Goal: Information Seeking & Learning: Learn about a topic

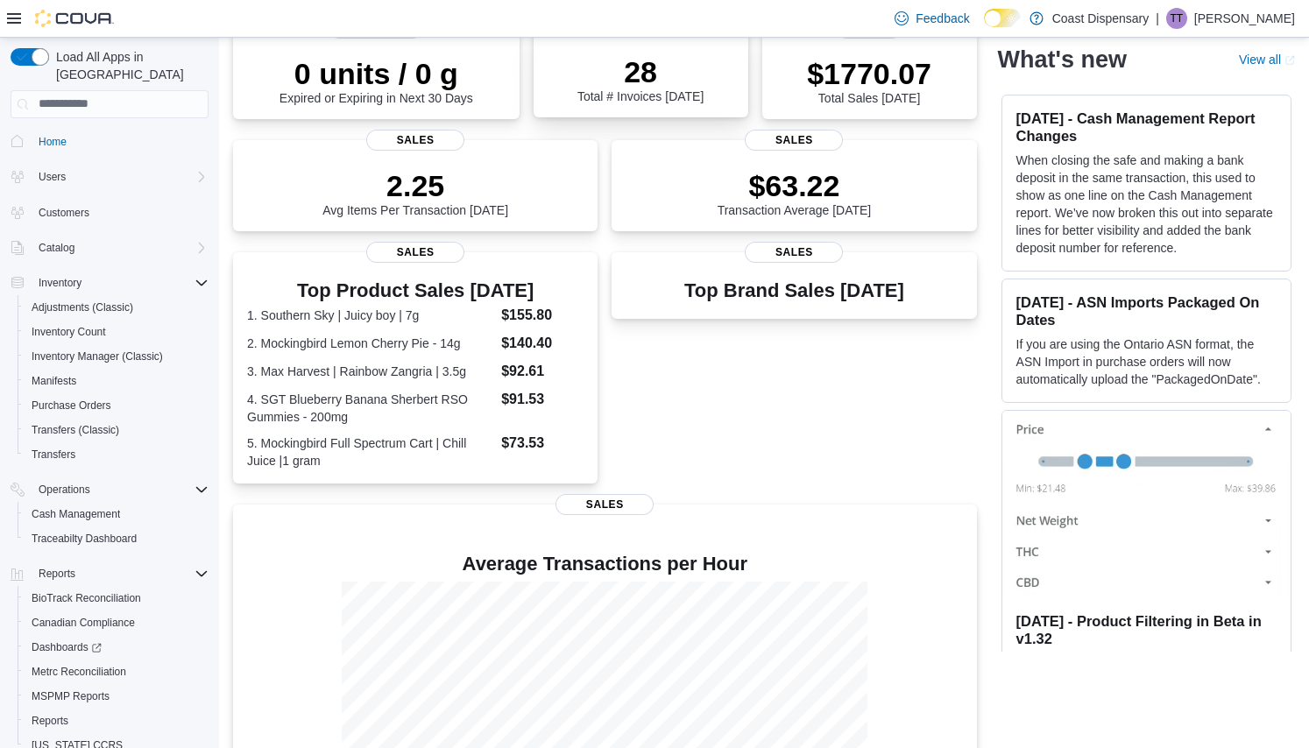
scroll to position [410, 0]
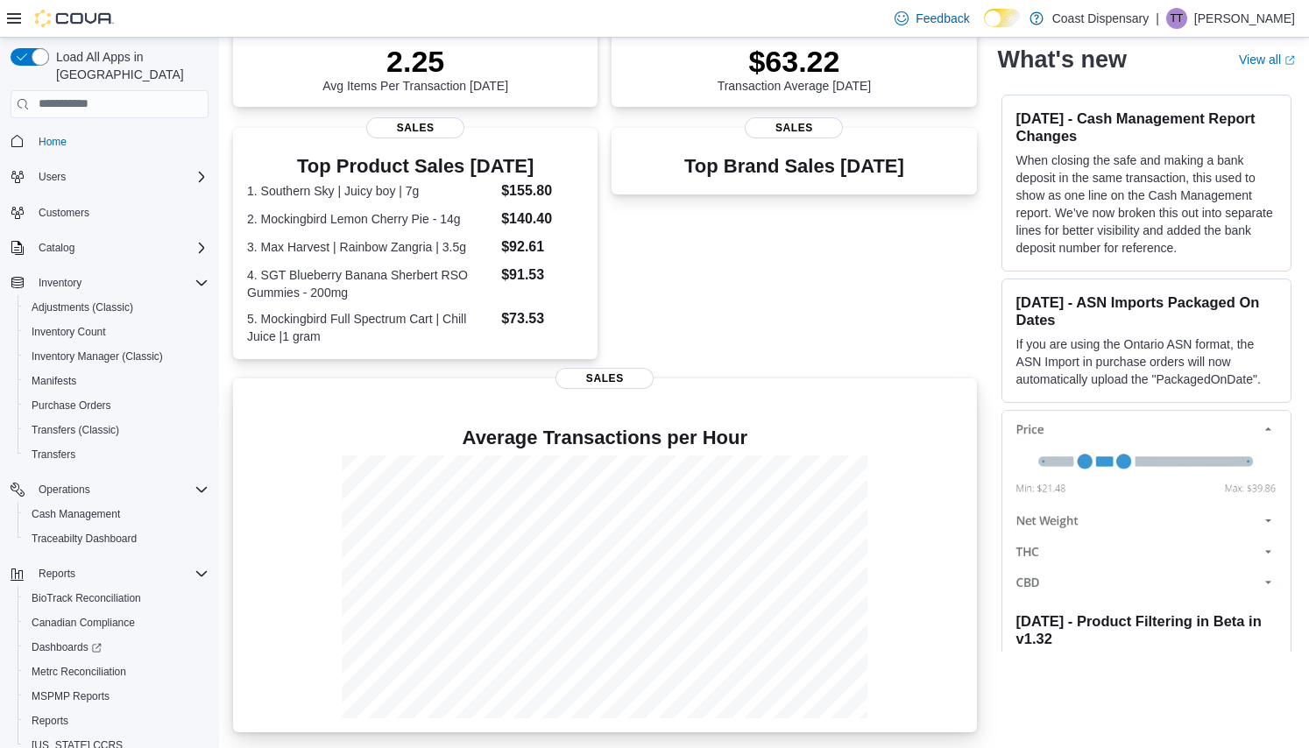
click at [802, 425] on div "Average Transactions per Hour" at bounding box center [605, 559] width 716 height 319
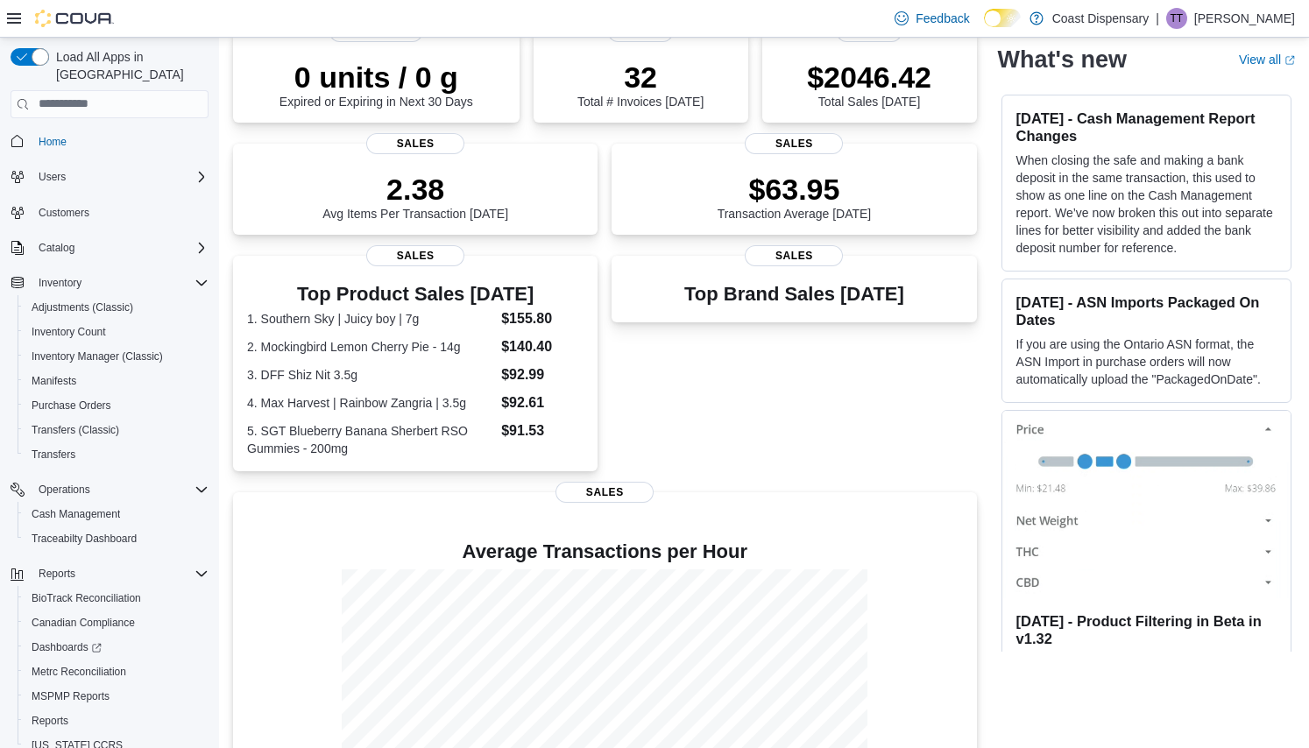
scroll to position [394, 0]
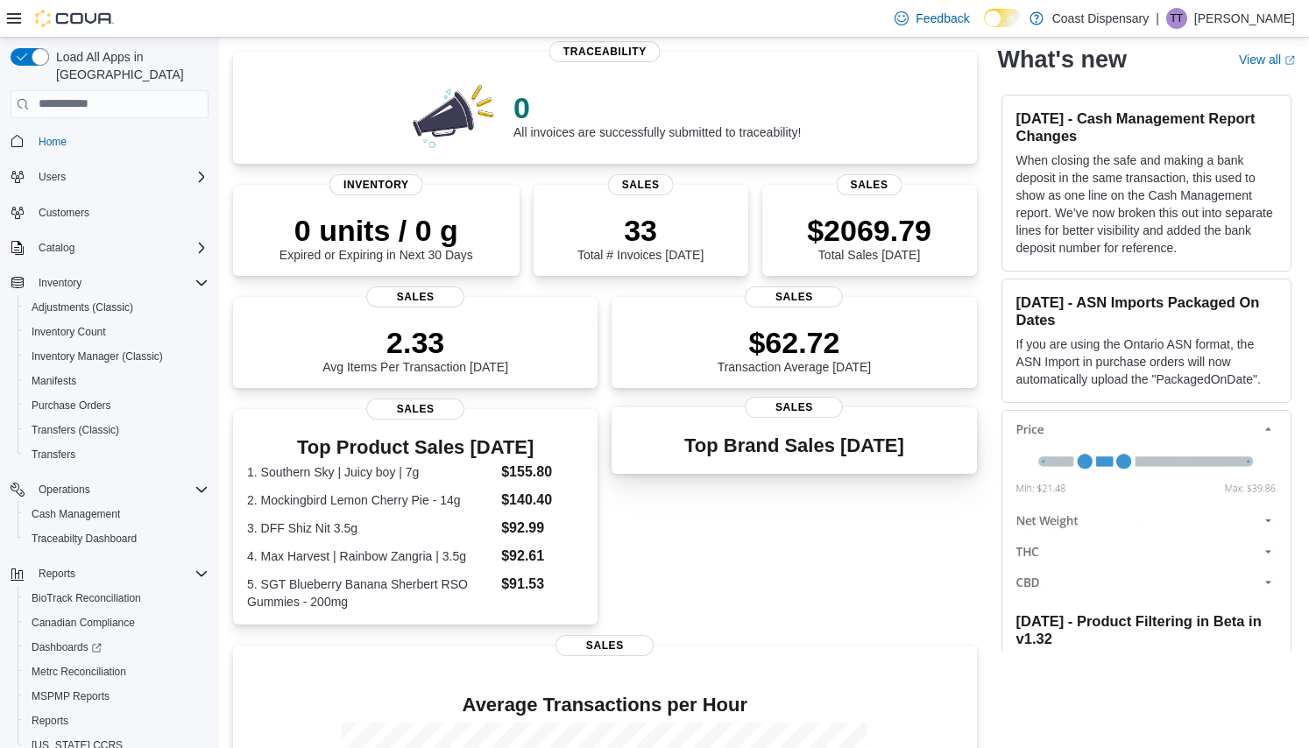
scroll to position [394, 0]
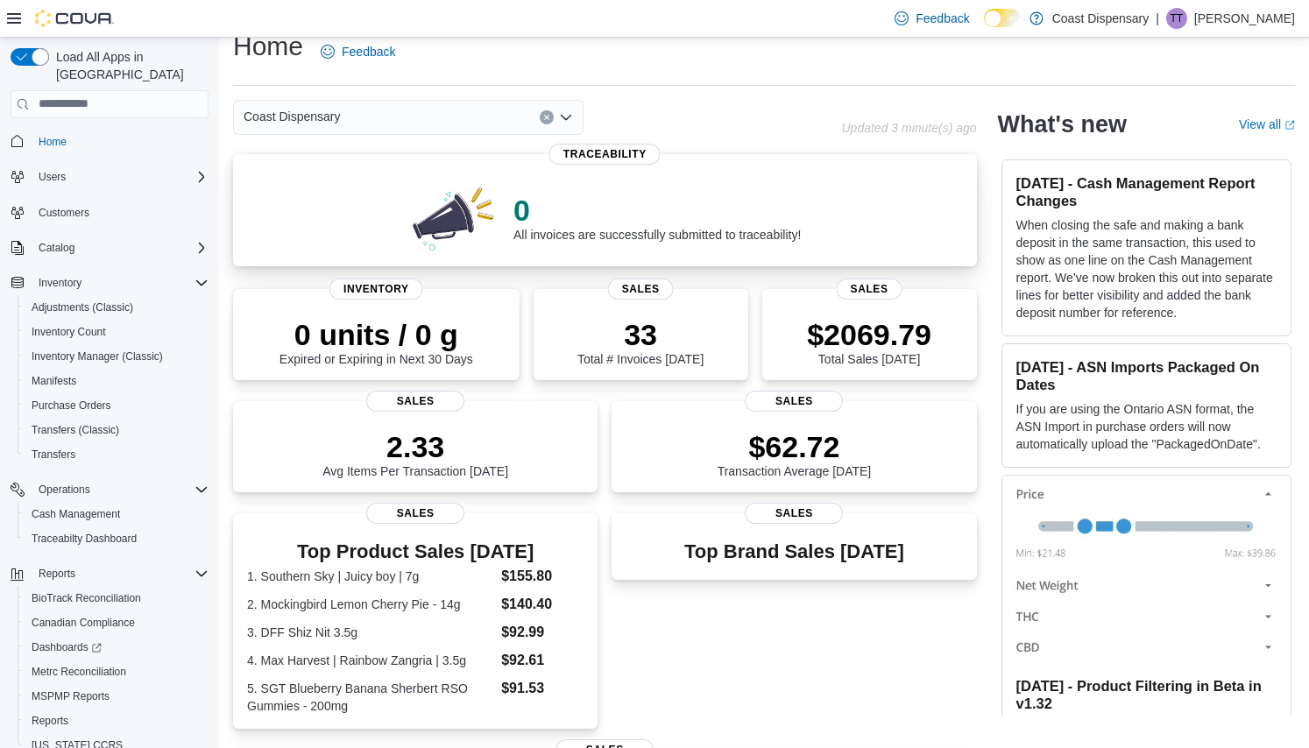
scroll to position [21, 0]
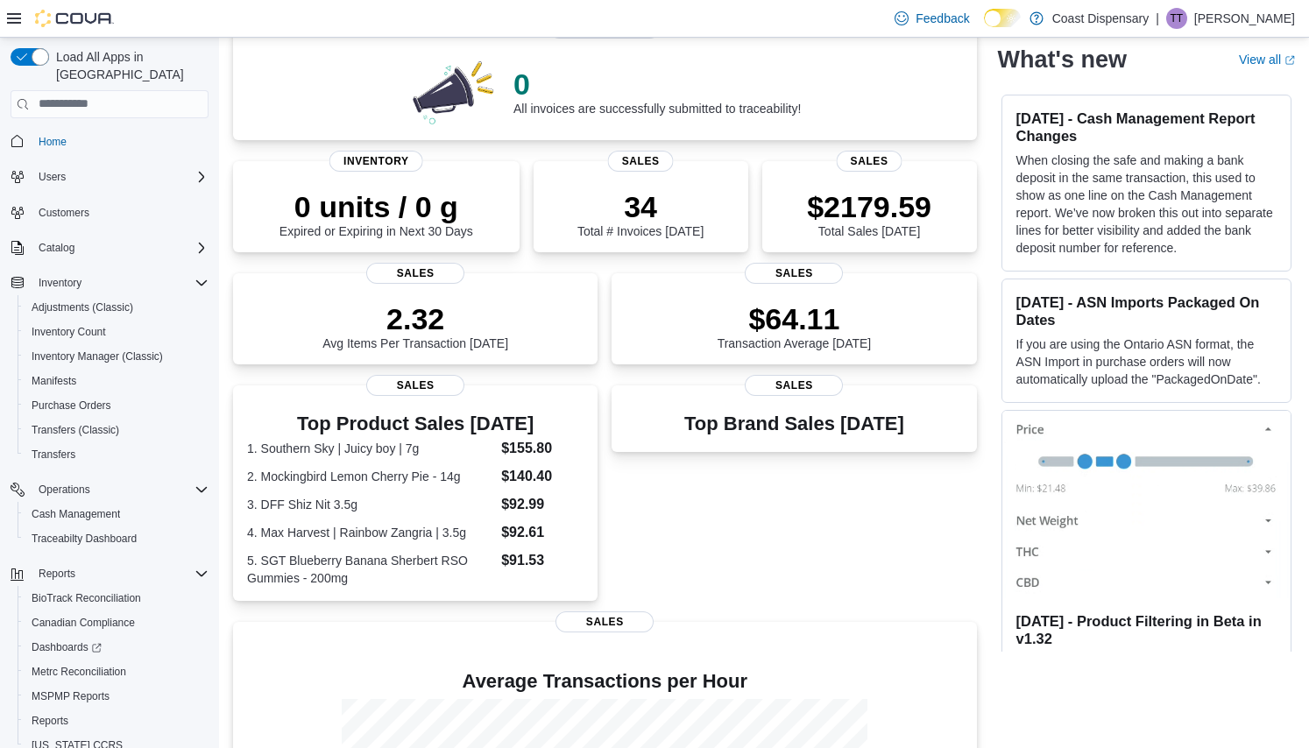
scroll to position [394, 0]
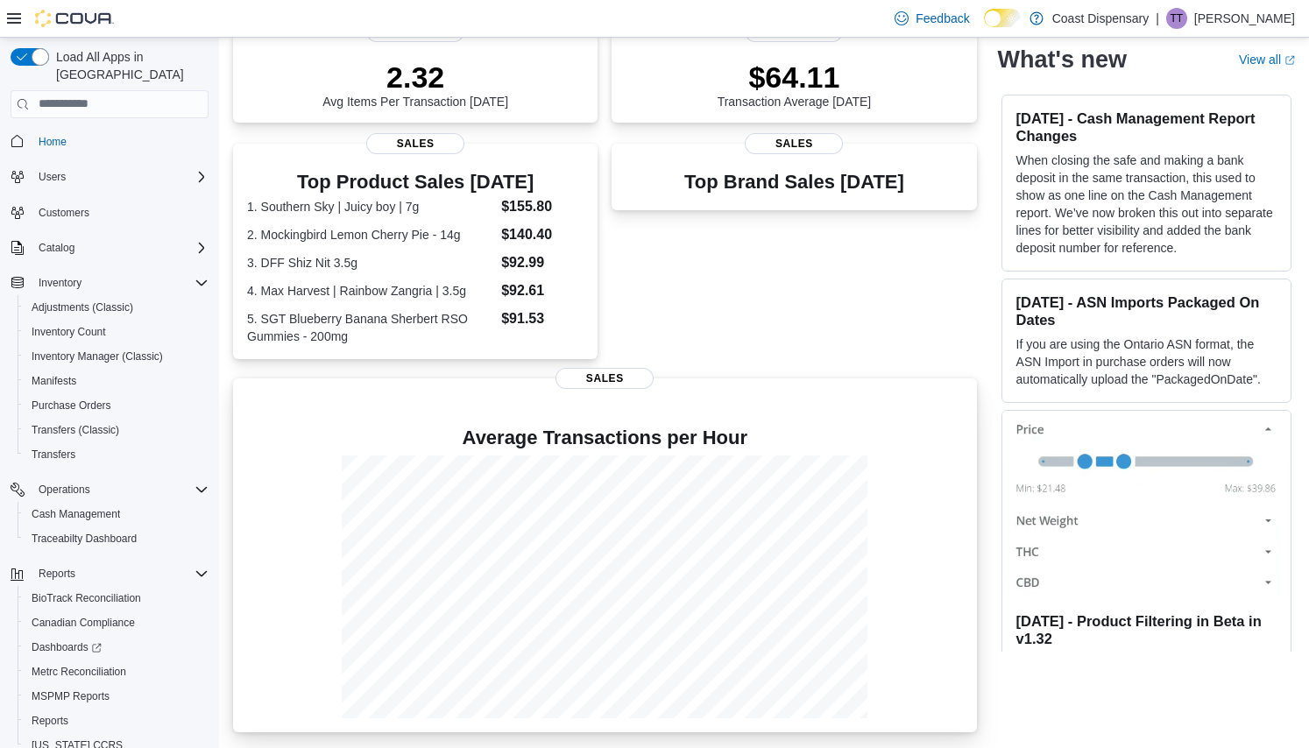
click at [856, 416] on p at bounding box center [605, 410] width 716 height 21
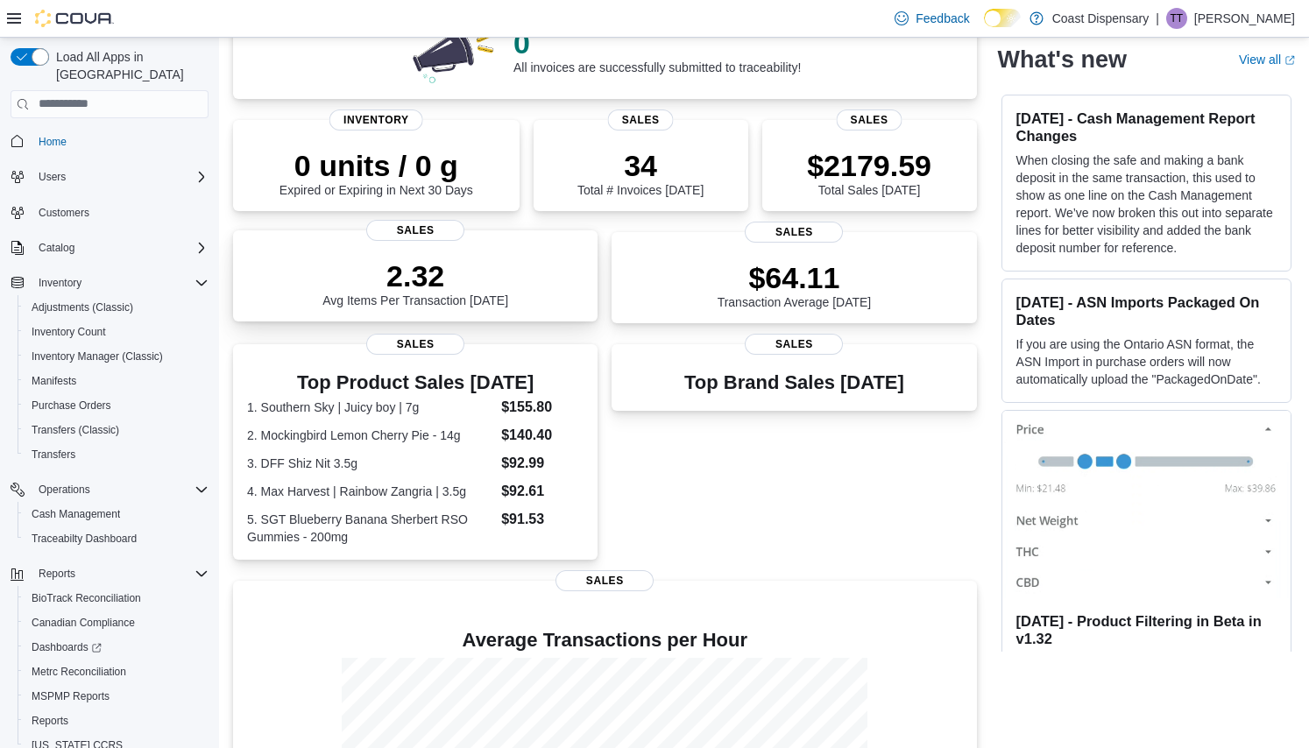
scroll to position [0, 0]
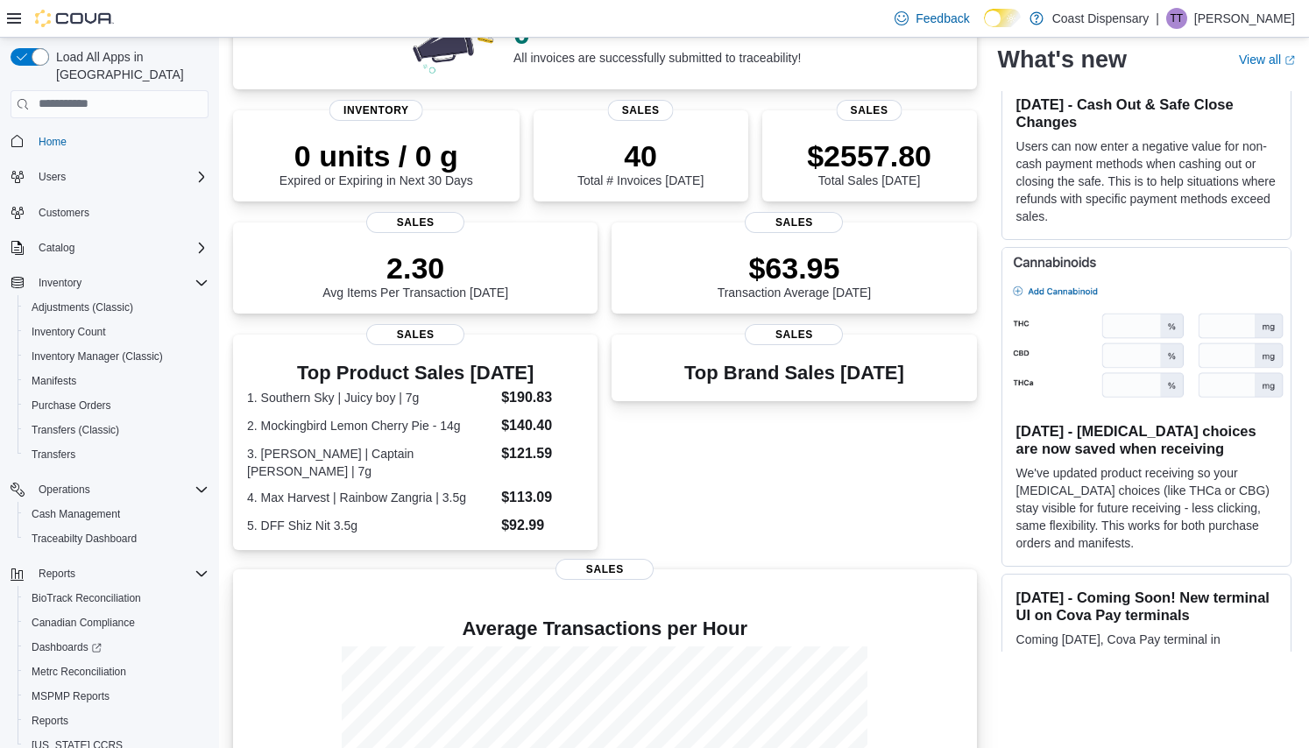
scroll to position [462, 0]
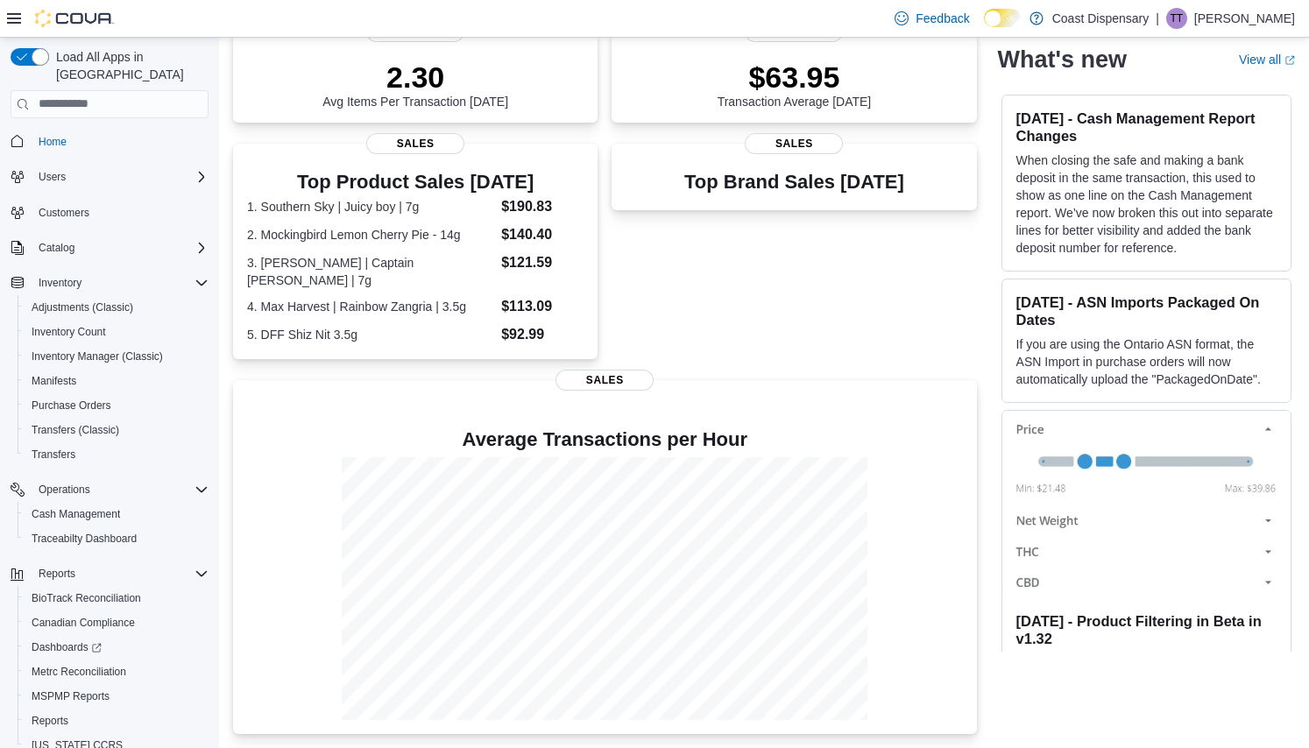
scroll to position [462, 0]
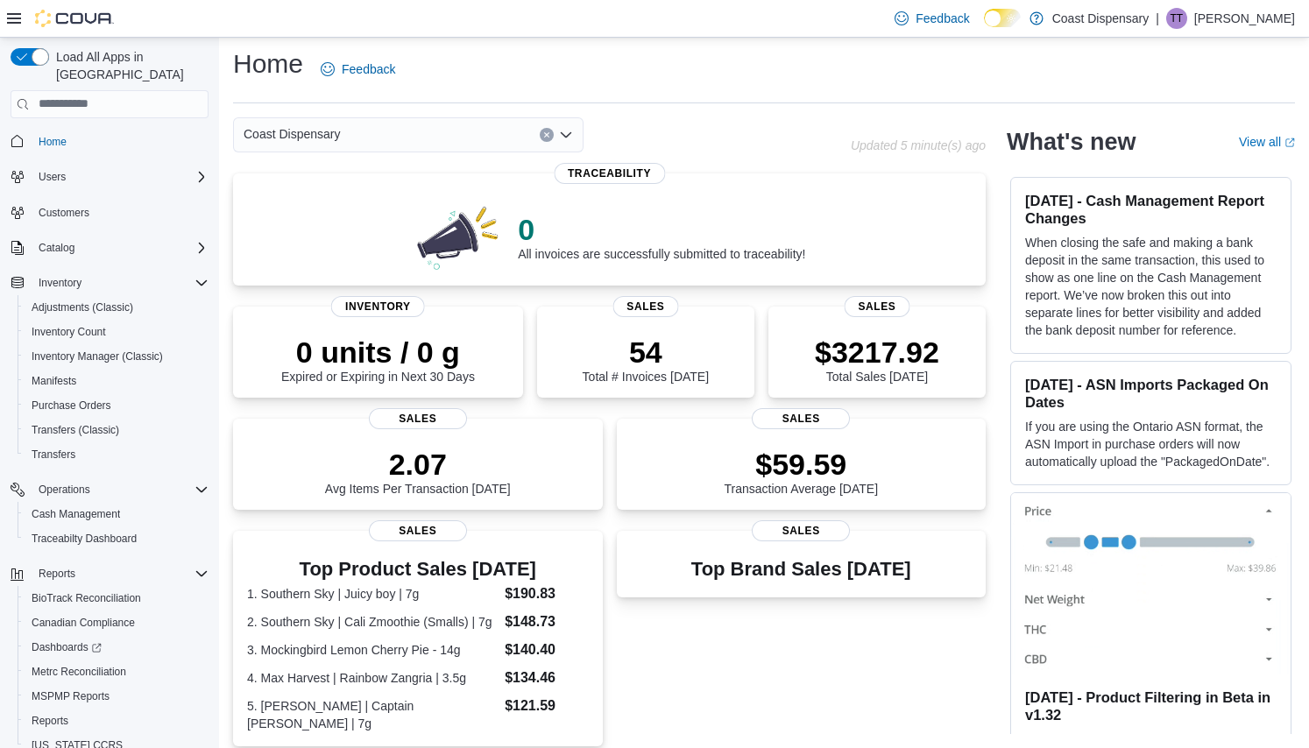
scroll to position [443, 0]
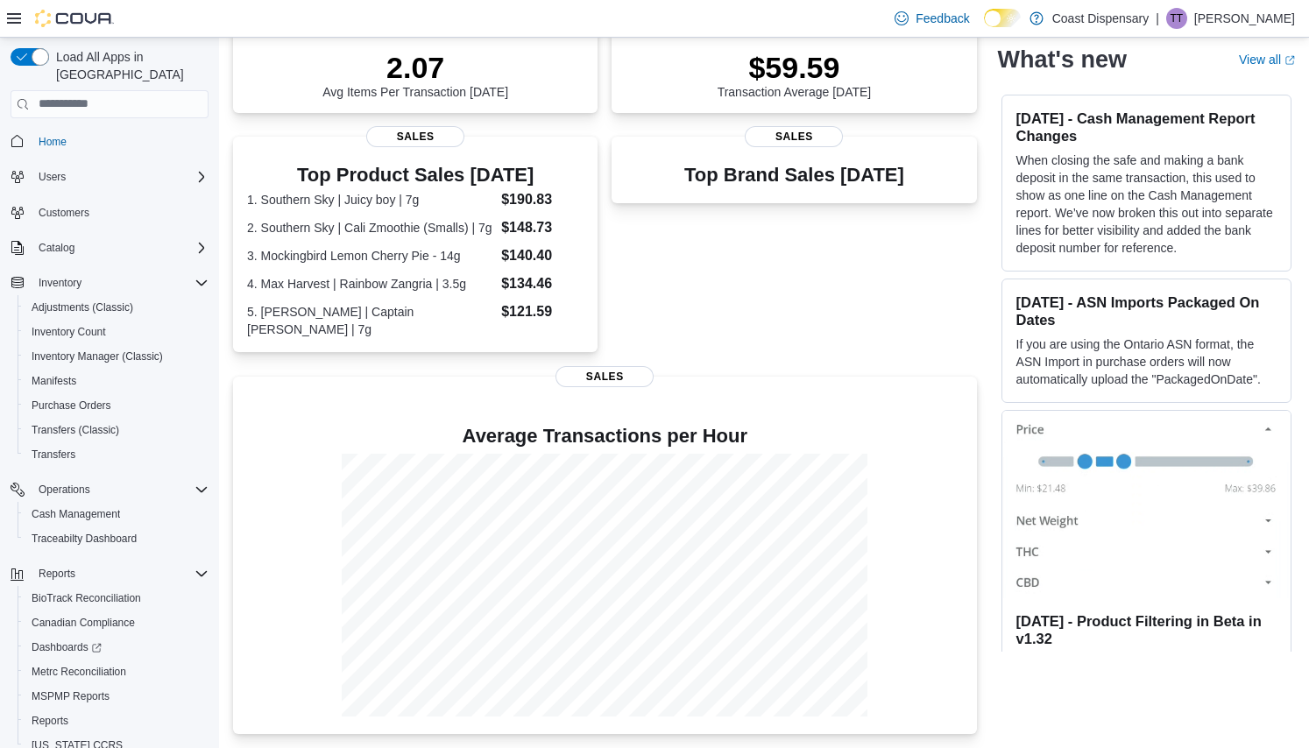
drag, startPoint x: 261, startPoint y: 263, endPoint x: 246, endPoint y: 333, distance: 71.7
click at [247, 303] on dl "1. Southern Sky | Juicy boy | 7g $190.83 2. Southern Sky | Cali Zmoothie (Small…" at bounding box center [415, 263] width 337 height 149
